Goal: Check status: Check status

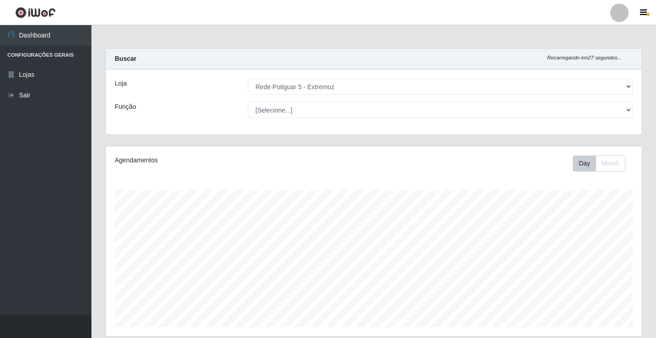
select select "79"
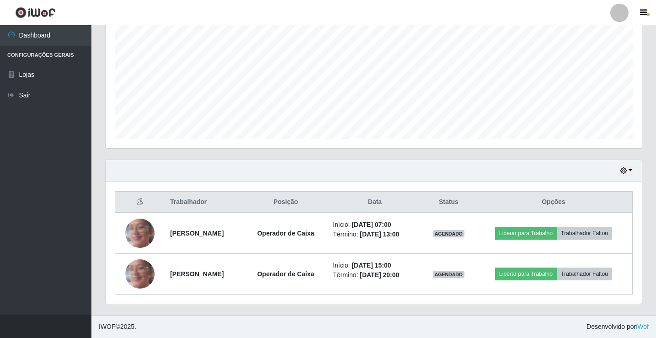
scroll to position [190, 536]
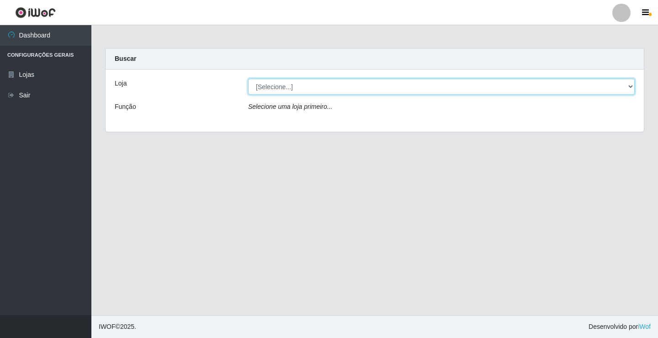
click at [315, 79] on select "[Selecione...] Rede Potiguar 5 - Extremoz" at bounding box center [441, 87] width 387 height 16
select select "79"
click at [248, 79] on select "[Selecione...] Rede Potiguar 5 - Extremoz" at bounding box center [441, 87] width 387 height 16
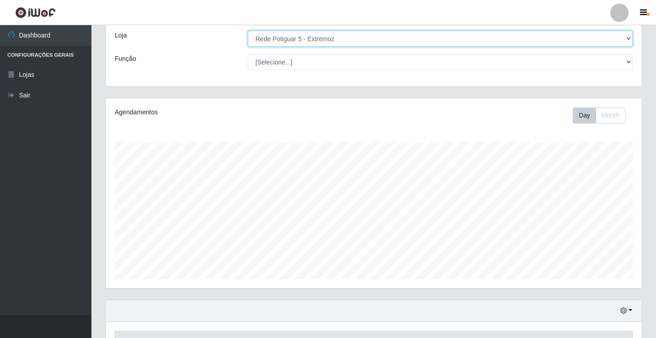
scroll to position [106, 0]
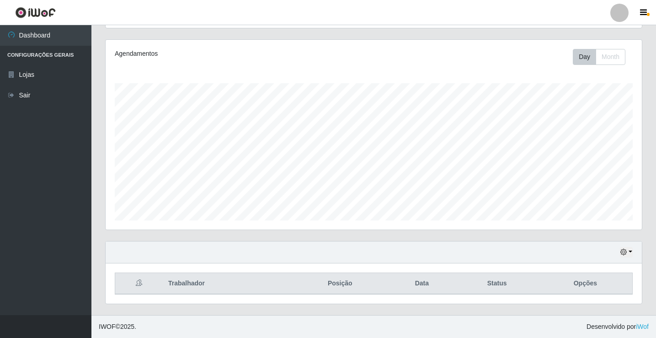
click at [630, 258] on div "Hoje 1 dia 3 dias 1 Semana Não encerrados" at bounding box center [374, 252] width 536 height 22
click at [626, 249] on icon "button" at bounding box center [623, 252] width 6 height 6
click at [602, 233] on button "Não encerrados" at bounding box center [596, 237] width 72 height 19
click at [625, 249] on button "button" at bounding box center [626, 252] width 13 height 11
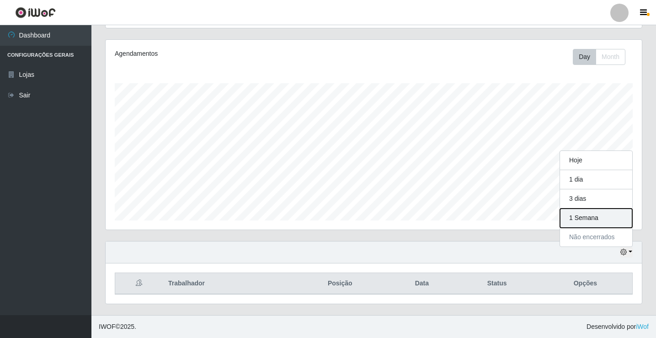
click at [603, 213] on button "1 Semana" at bounding box center [596, 217] width 72 height 19
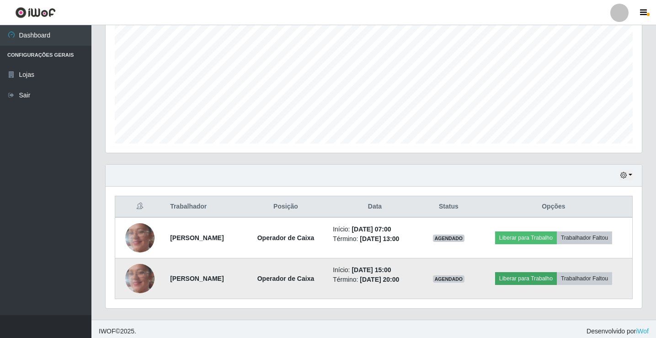
scroll to position [188, 0]
